Goal: Register for event/course

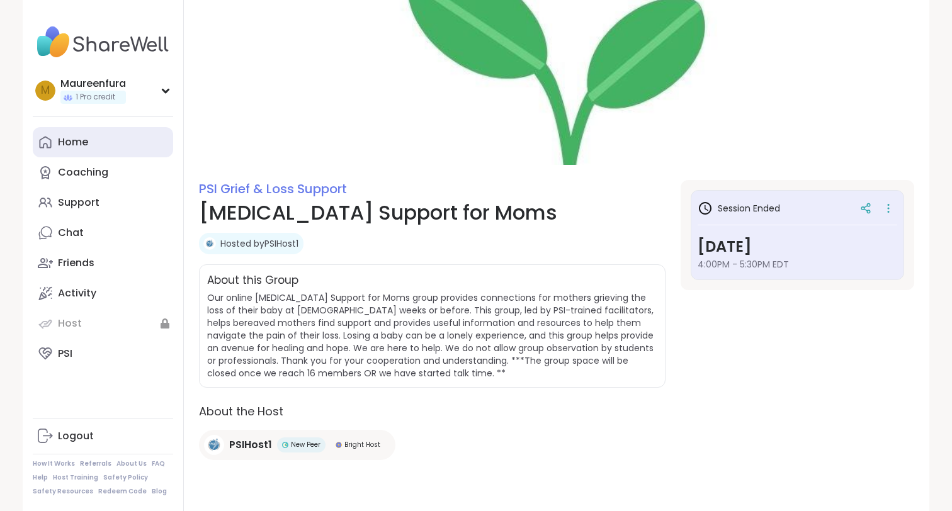
click at [65, 147] on div "Home" at bounding box center [73, 142] width 30 height 14
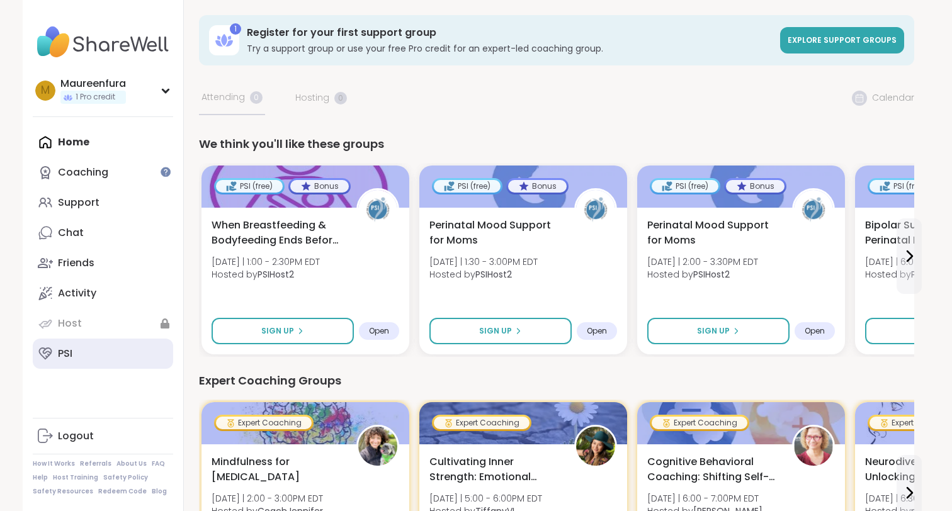
click at [116, 358] on link "PSI" at bounding box center [103, 354] width 140 height 30
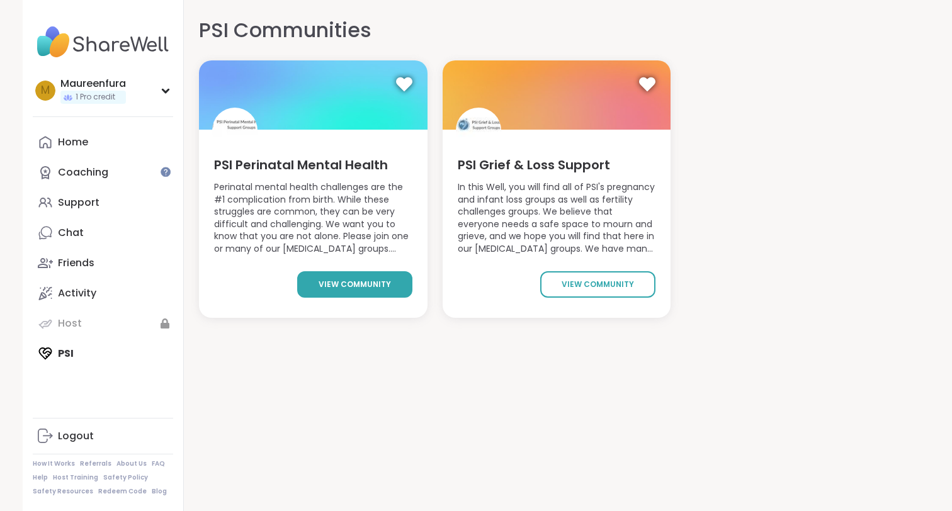
click at [353, 290] on span "view community" at bounding box center [355, 284] width 72 height 11
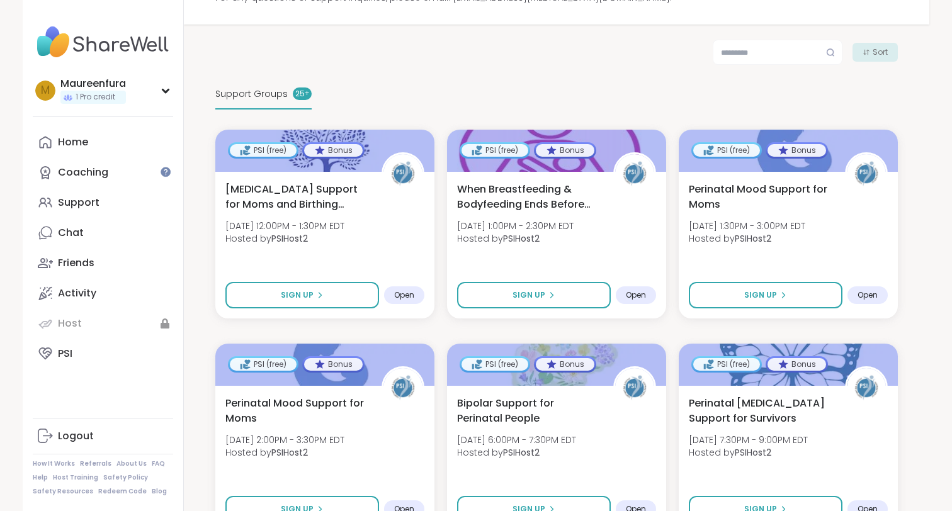
scroll to position [196, 0]
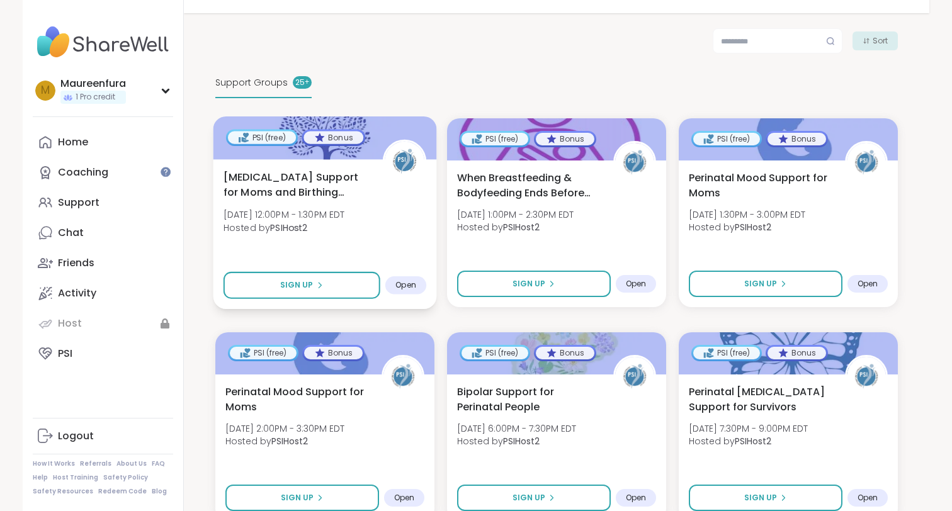
click at [410, 218] on div "Birth Trauma Support for Moms and Birthing People Mon, Sep 15 | 12:00PM - 1:30P…" at bounding box center [324, 205] width 203 height 72
click at [401, 227] on div "Birth Trauma Support for Moms and Birthing People Mon, Sep 15 | 12:00PM - 1:30P…" at bounding box center [324, 205] width 203 height 72
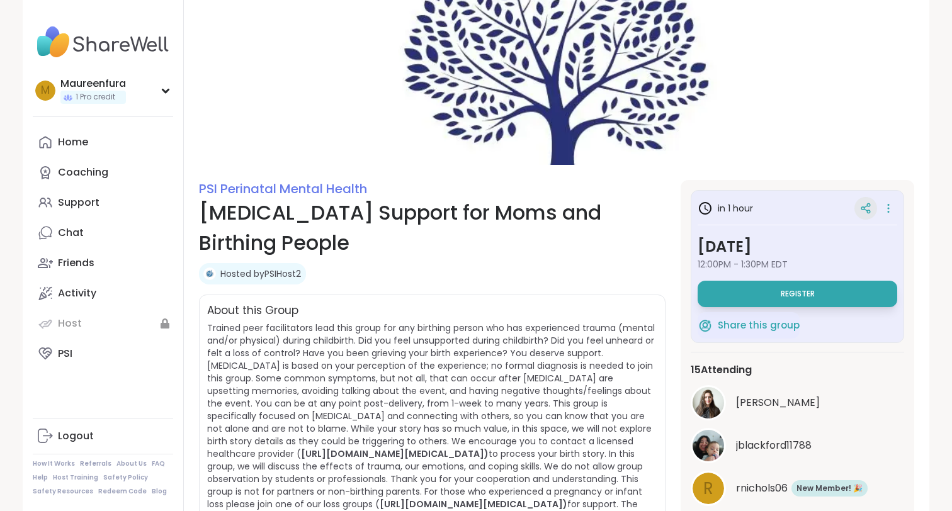
click at [864, 209] on icon at bounding box center [865, 210] width 3 height 2
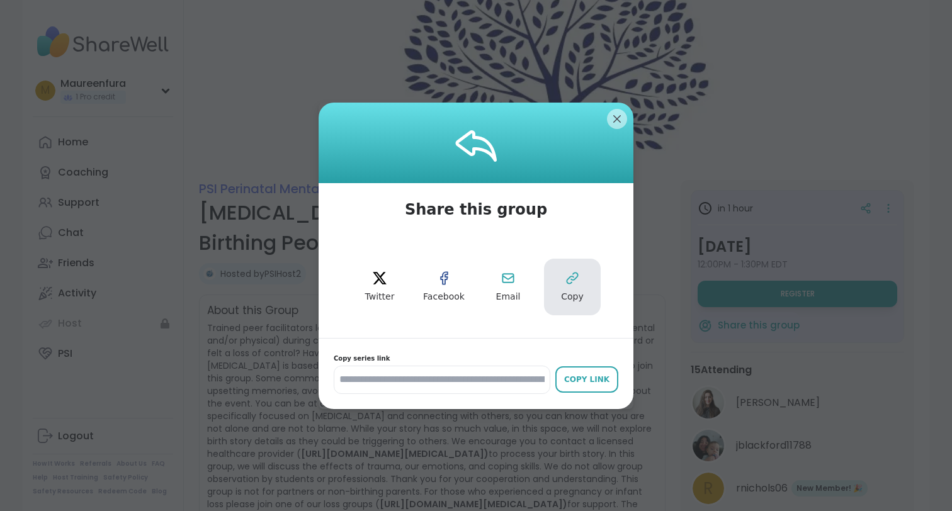
click at [580, 282] on button "Copy" at bounding box center [572, 287] width 57 height 57
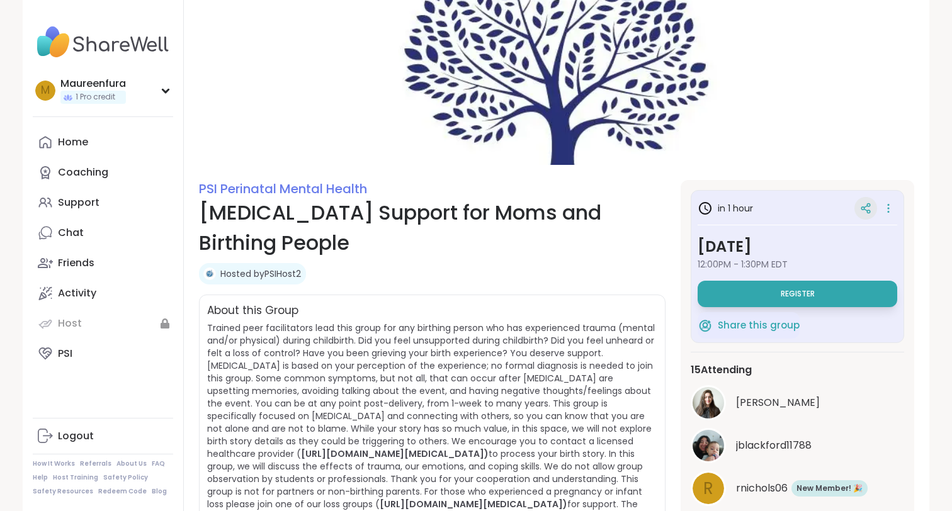
click at [863, 211] on icon at bounding box center [865, 208] width 11 height 11
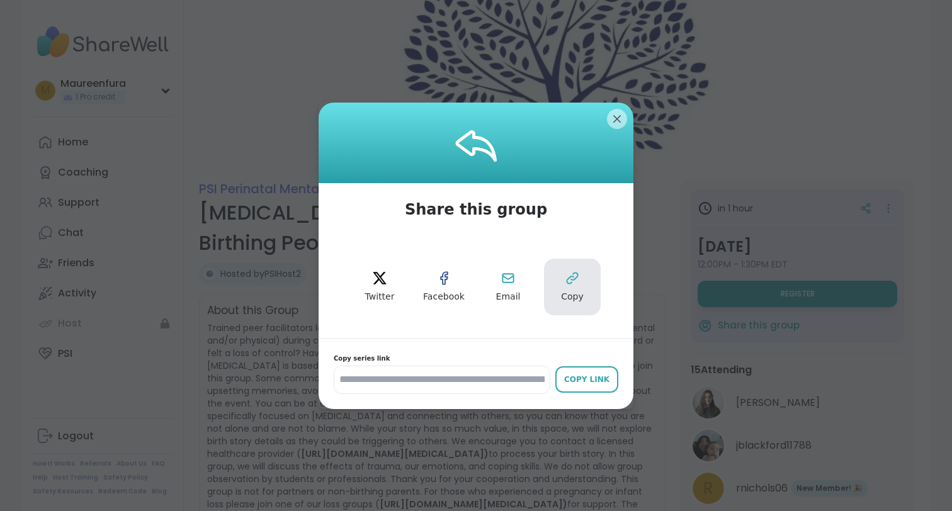
click at [573, 294] on span "Copy" at bounding box center [572, 297] width 23 height 13
